Goal: Information Seeking & Learning: Check status

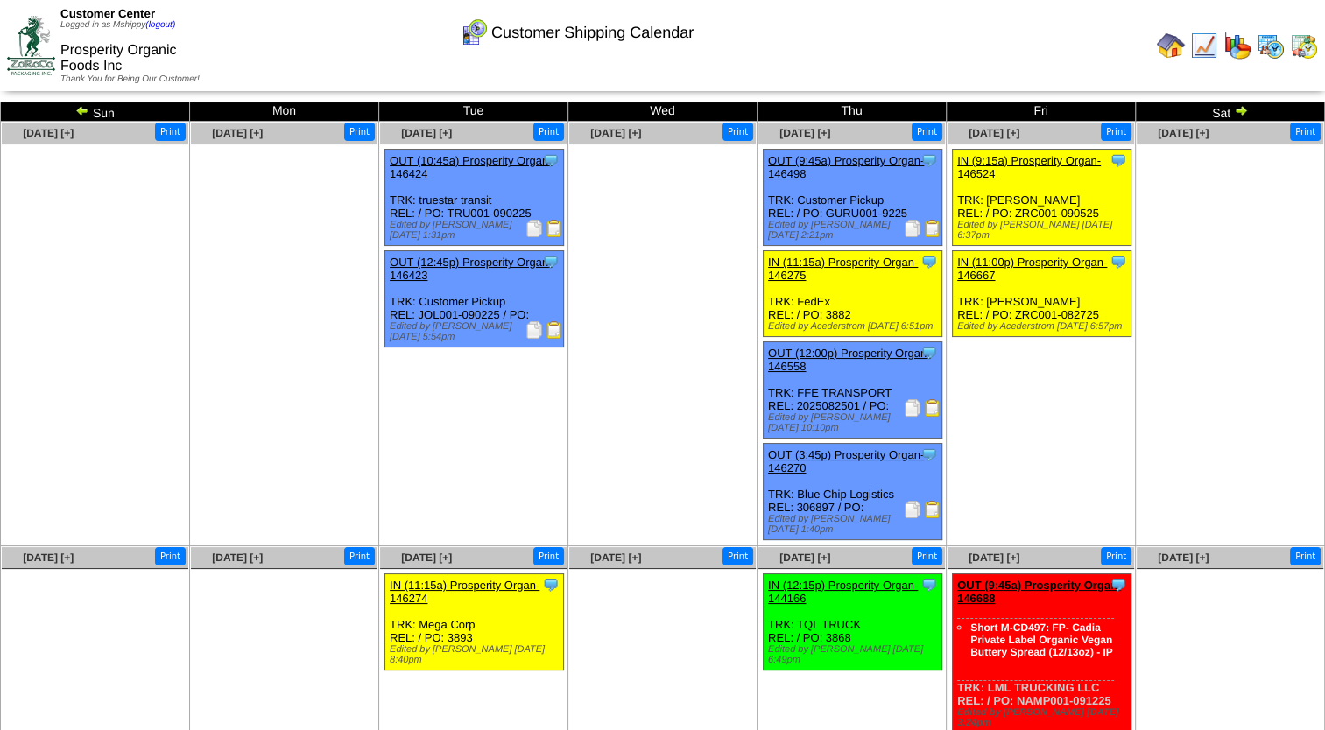
click at [1291, 47] on img at bounding box center [1304, 46] width 28 height 28
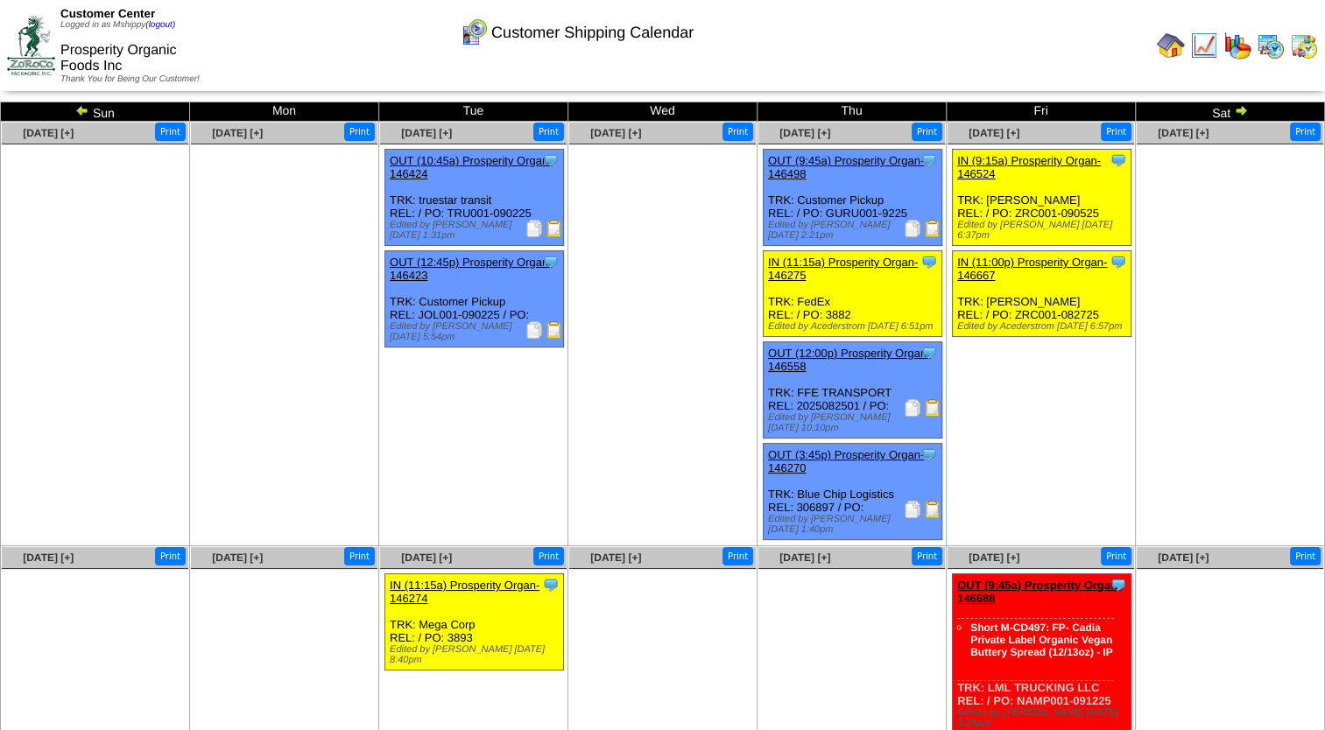
click at [1156, 46] on td at bounding box center [1171, 46] width 32 height 32
click at [1065, 393] on ul "Clone Item IN (9:15a) Prosperity Organ-146524 Prosperity Organic Foods Inc Sche…" at bounding box center [1040, 280] width 186 height 263
click at [588, 353] on ul at bounding box center [662, 275] width 186 height 263
click at [772, 569] on ul at bounding box center [851, 700] width 186 height 263
click at [1262, 54] on img at bounding box center [1270, 46] width 28 height 28
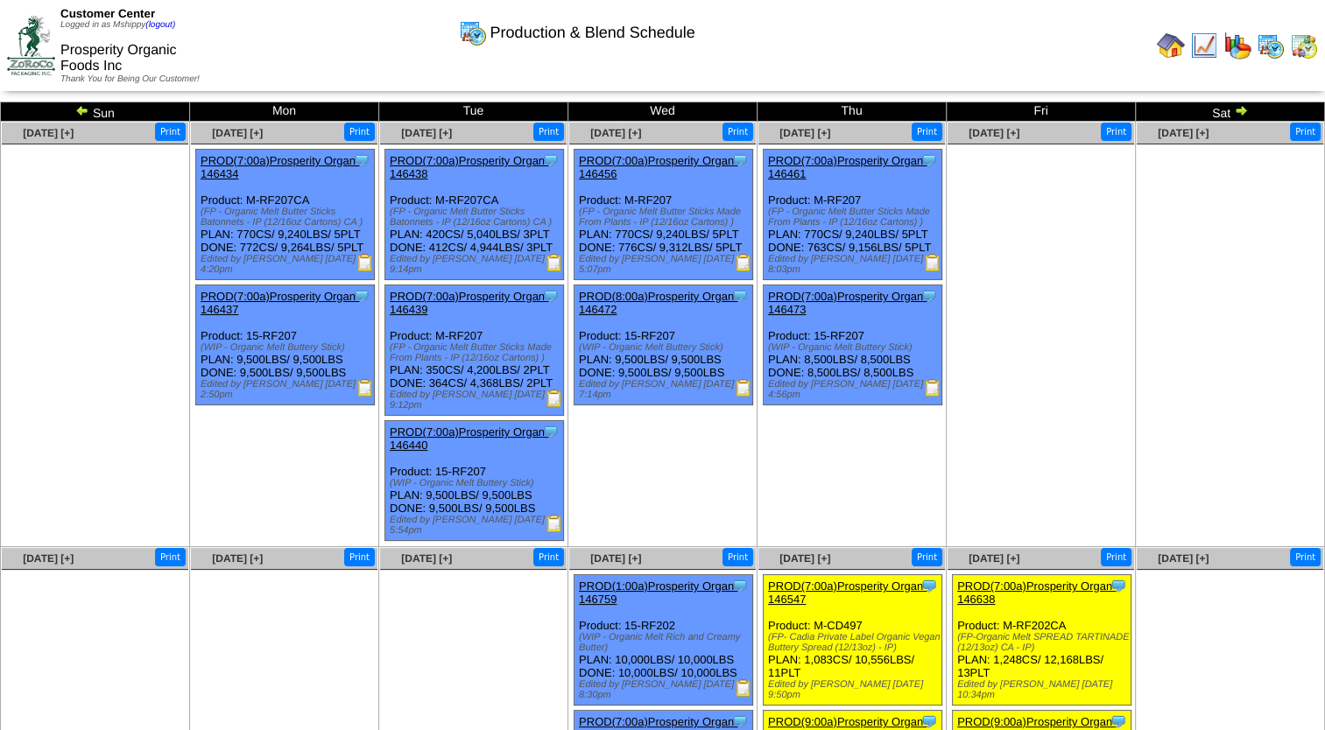
click at [1237, 110] on img at bounding box center [1241, 110] width 14 height 14
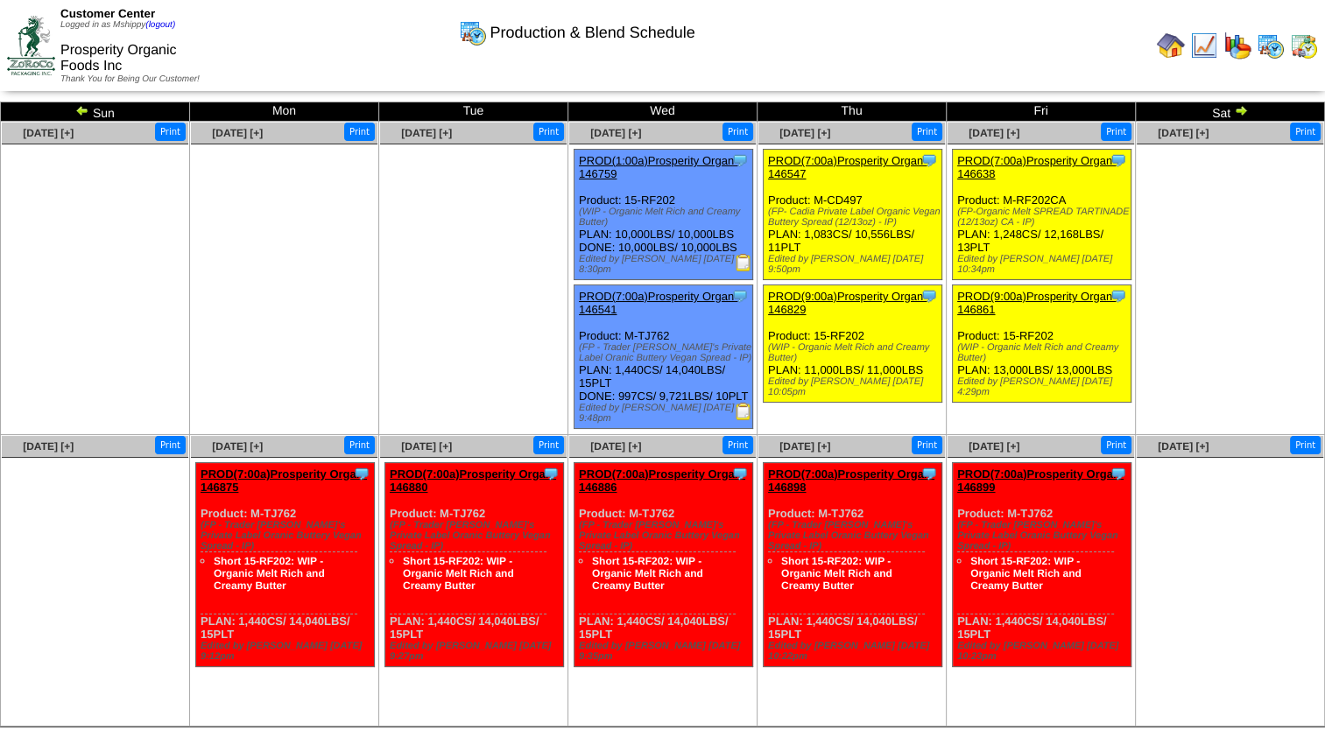
click at [1242, 51] on img at bounding box center [1237, 46] width 28 height 28
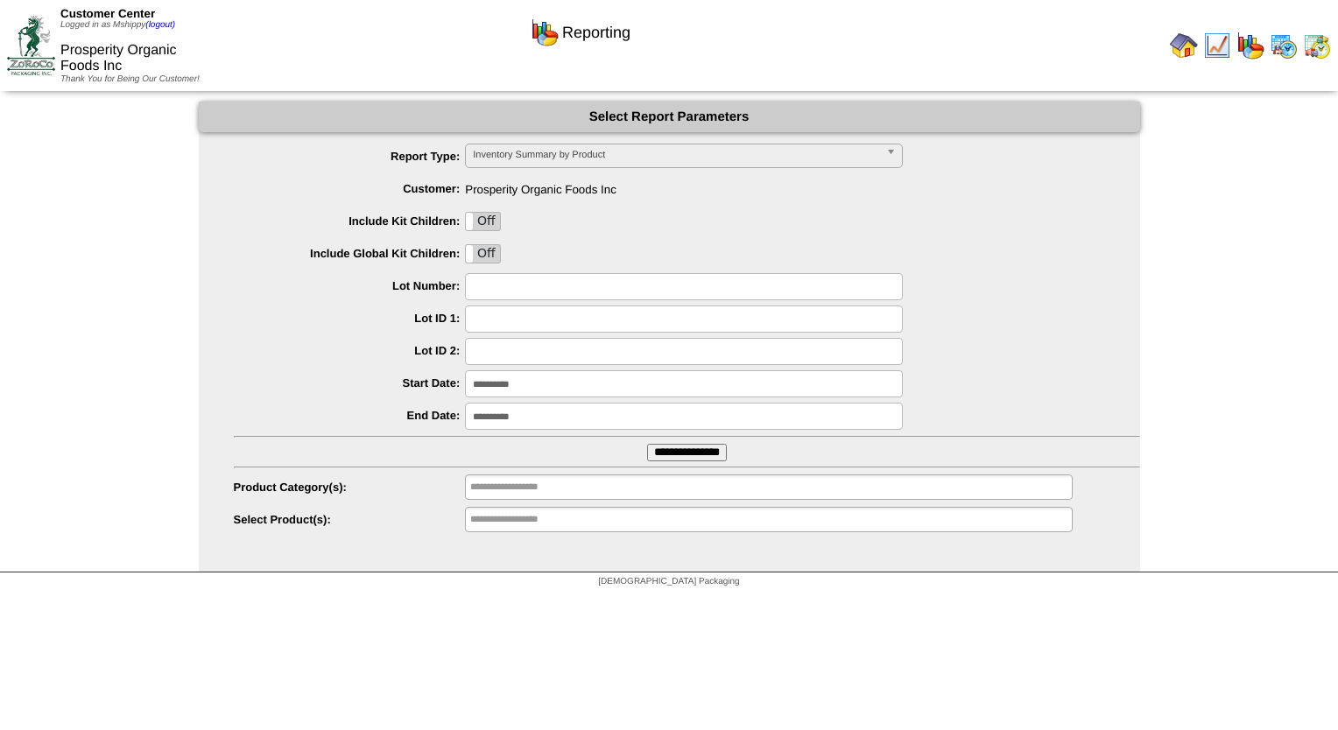
click at [529, 389] on input "**********" at bounding box center [684, 383] width 438 height 27
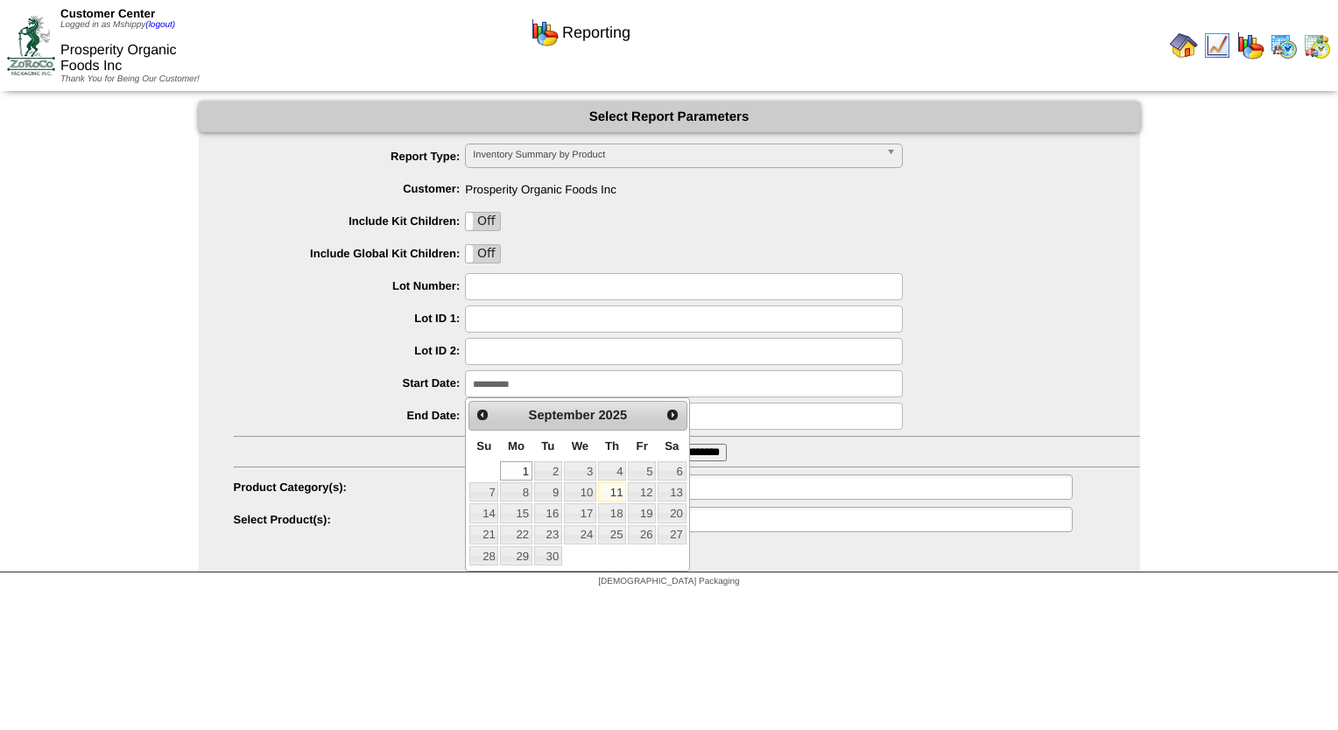
click at [609, 492] on link "11" at bounding box center [612, 491] width 28 height 19
type input "**********"
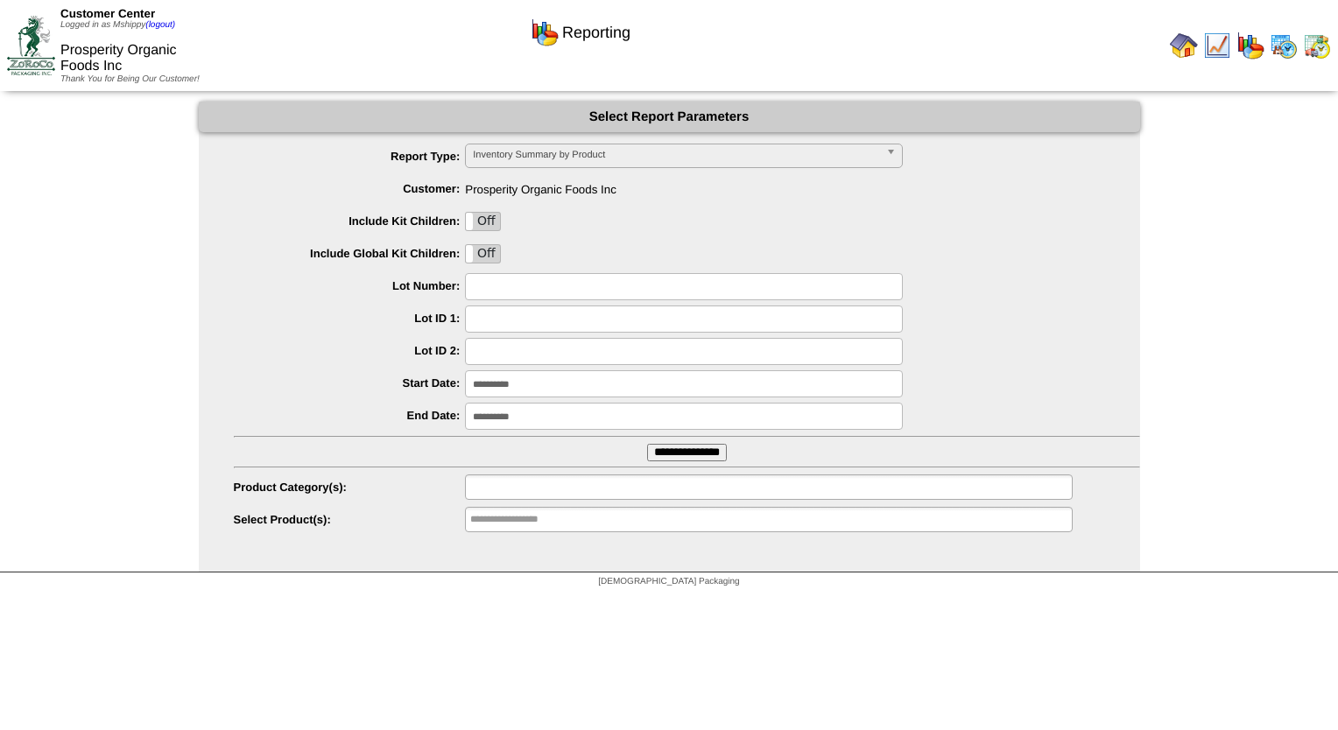
click at [559, 485] on input "text" at bounding box center [526, 487] width 112 height 22
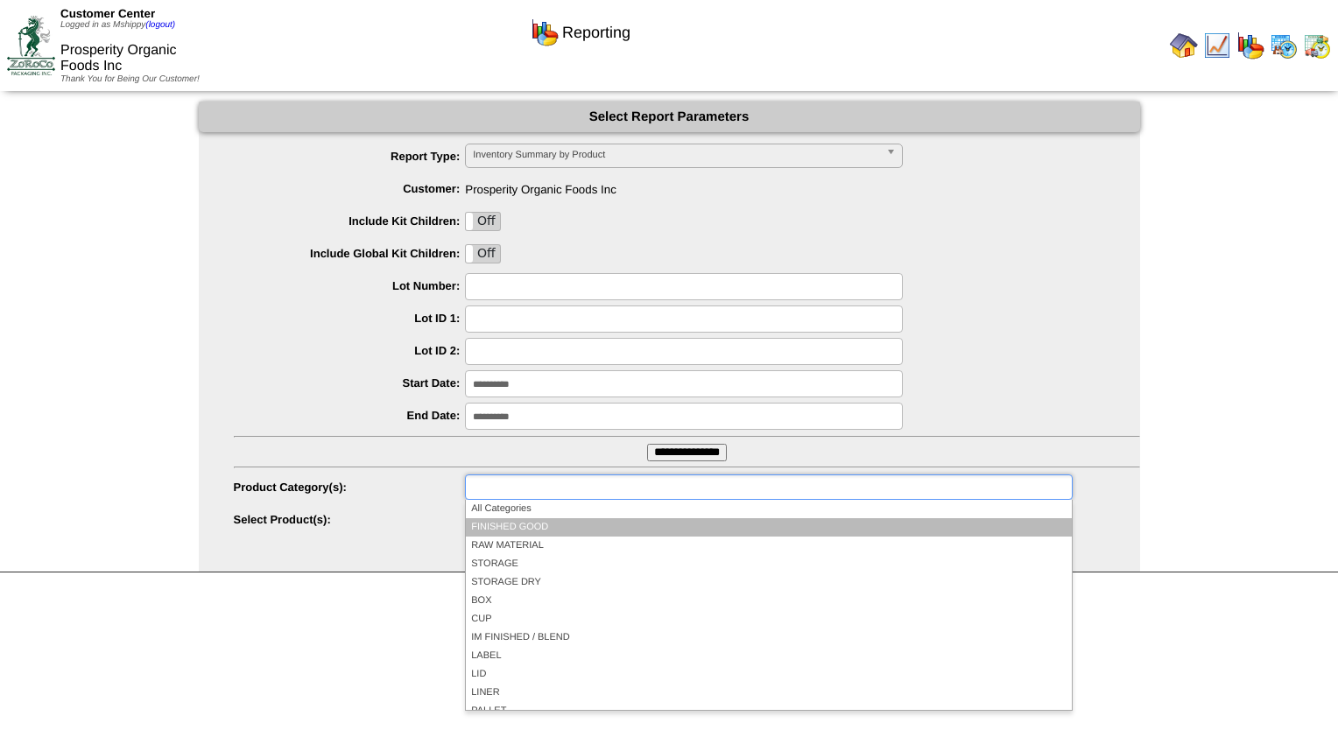
click at [541, 529] on li "FINISHED GOOD" at bounding box center [768, 527] width 605 height 18
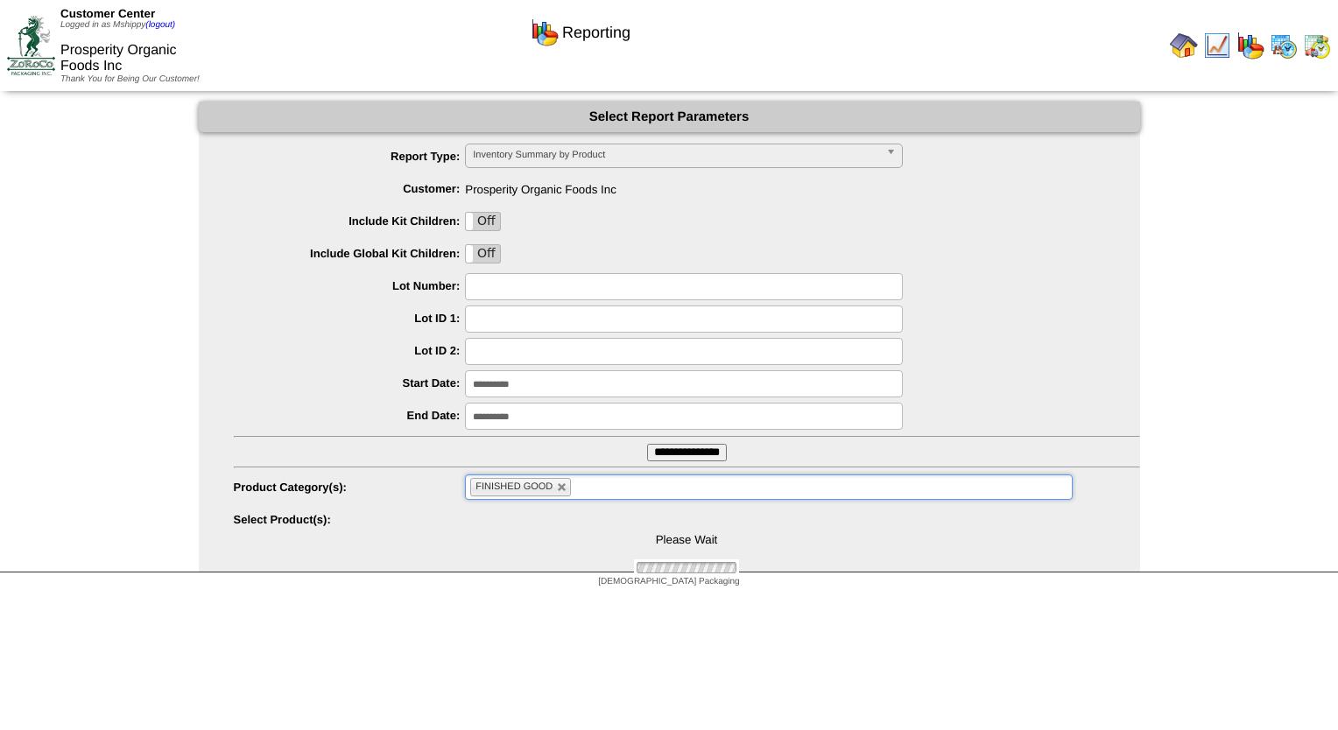
click at [656, 458] on input "**********" at bounding box center [687, 453] width 80 height 18
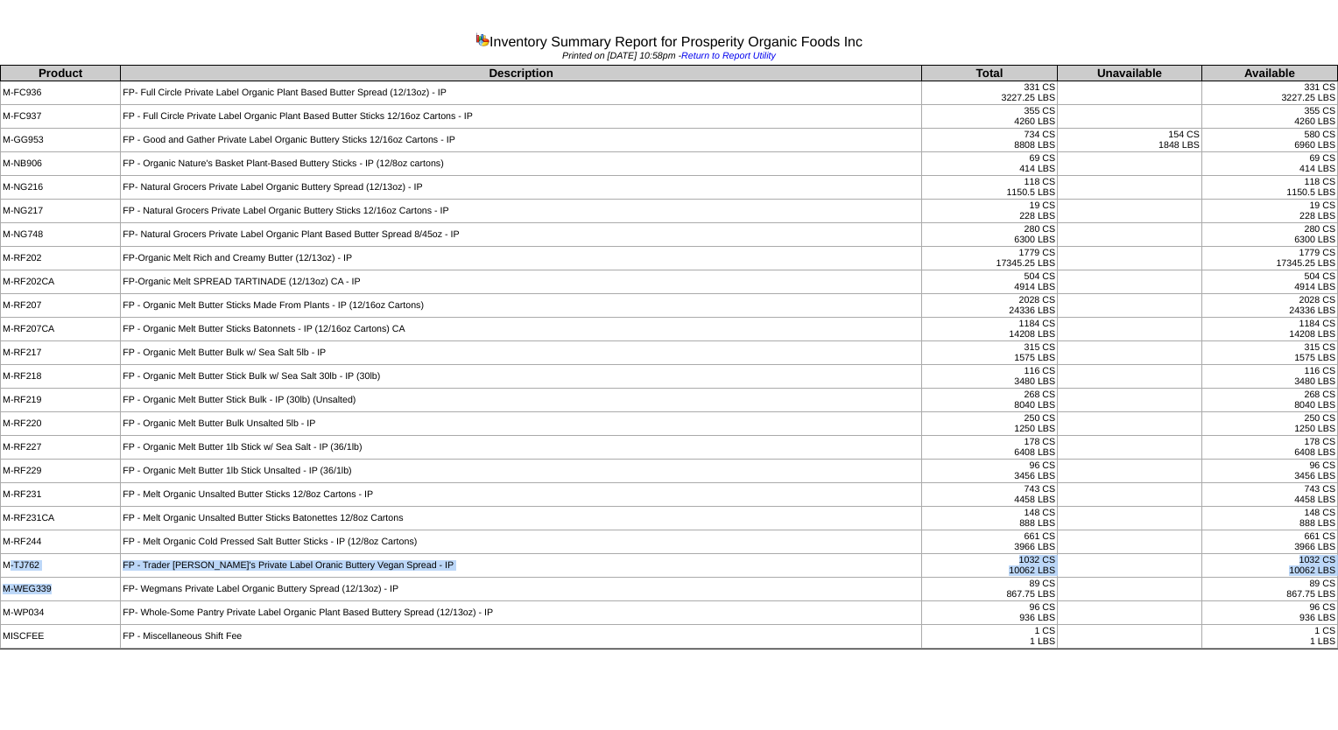
drag, startPoint x: 10, startPoint y: 564, endPoint x: 99, endPoint y: 594, distance: 94.1
click at [99, 594] on tbody "Product Description Total Unavailable Available M-FC936 FP- Full Circle Private…" at bounding box center [669, 357] width 1337 height 583
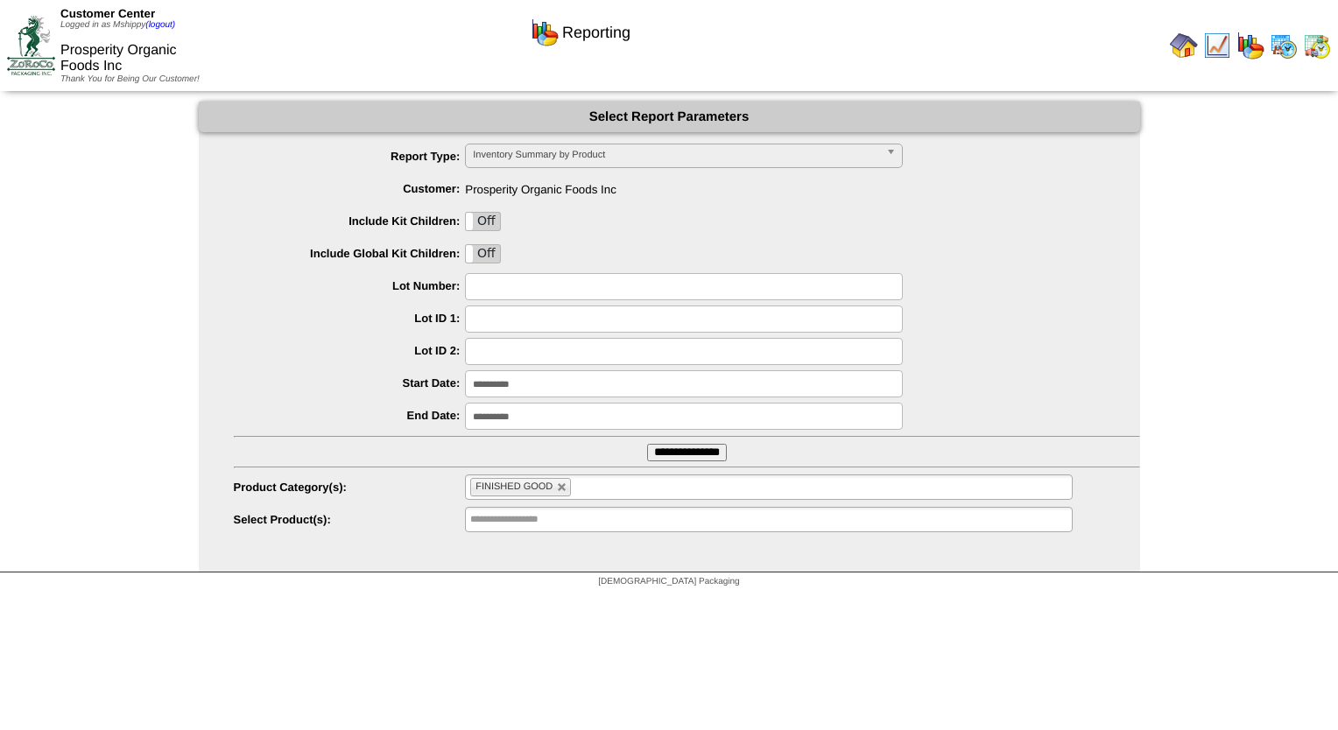
click at [1190, 55] on img at bounding box center [1184, 46] width 28 height 28
click at [1195, 50] on img at bounding box center [1184, 46] width 28 height 28
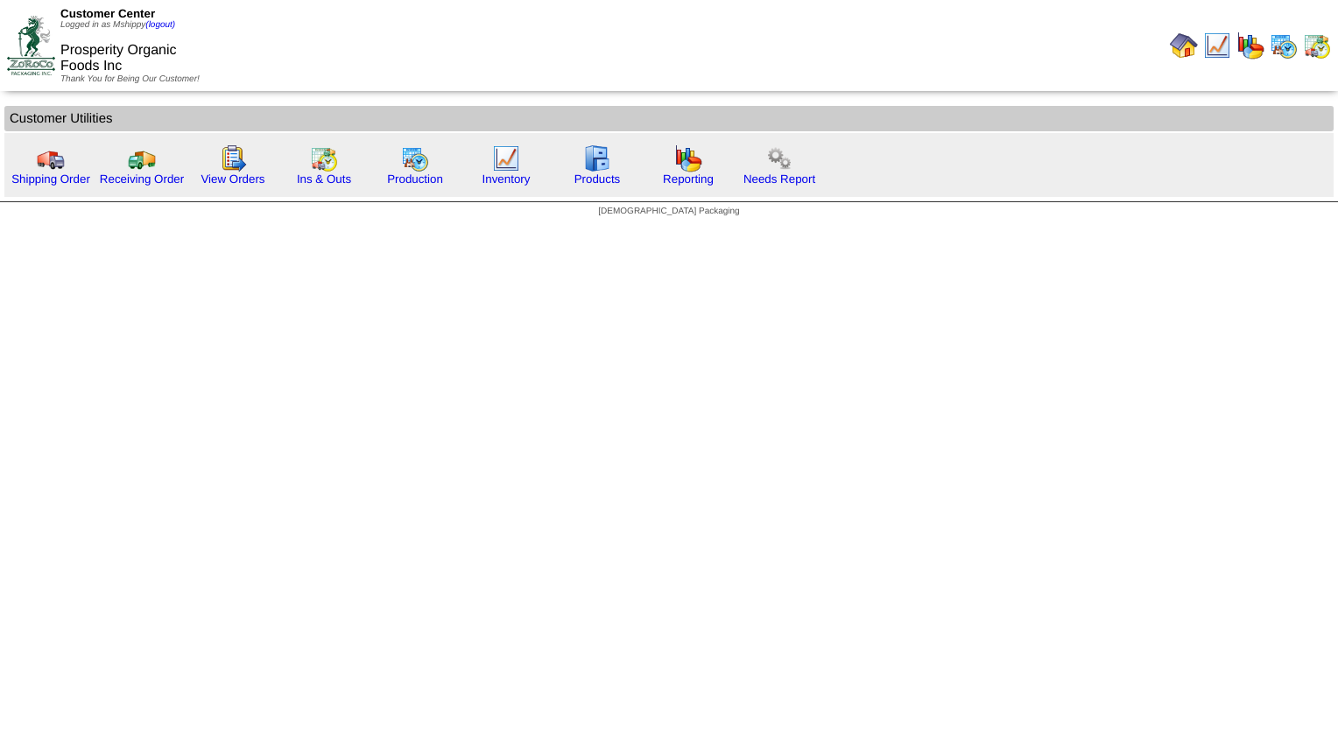
click at [784, 226] on html "Customer Center Logged in as Mshippy (logout) Prosperity Organic Foods Inc Than…" at bounding box center [669, 113] width 1338 height 226
